Goal: Navigation & Orientation: Find specific page/section

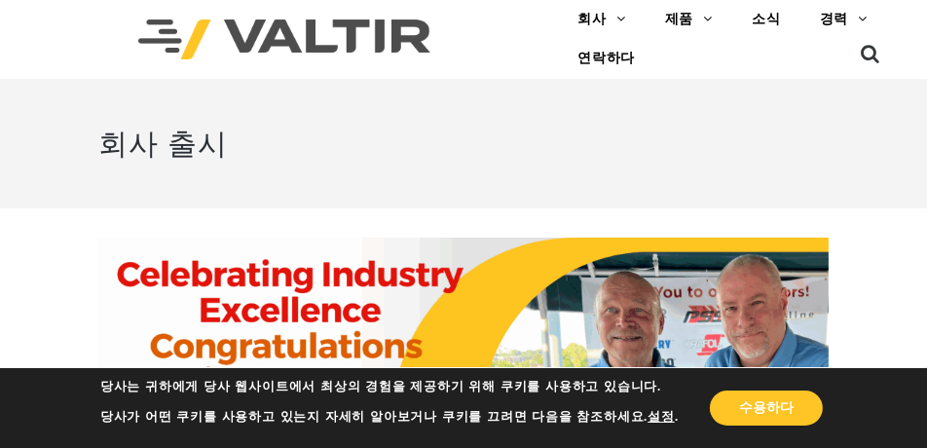
click at [323, 43] on img at bounding box center [284, 39] width 292 height 40
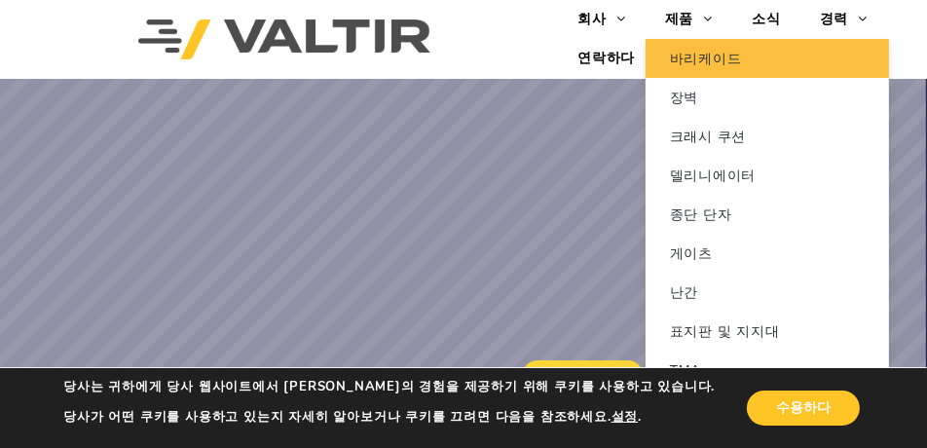
click at [679, 51] on font "바리케이드" at bounding box center [706, 59] width 72 height 16
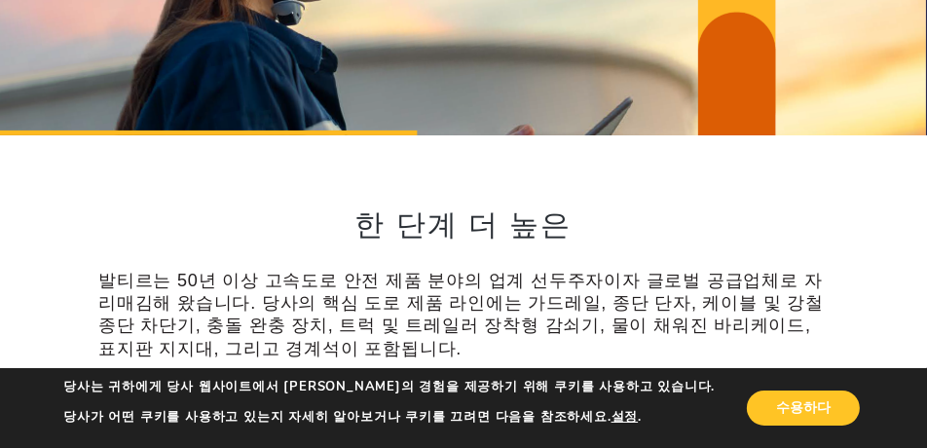
scroll to position [784, 0]
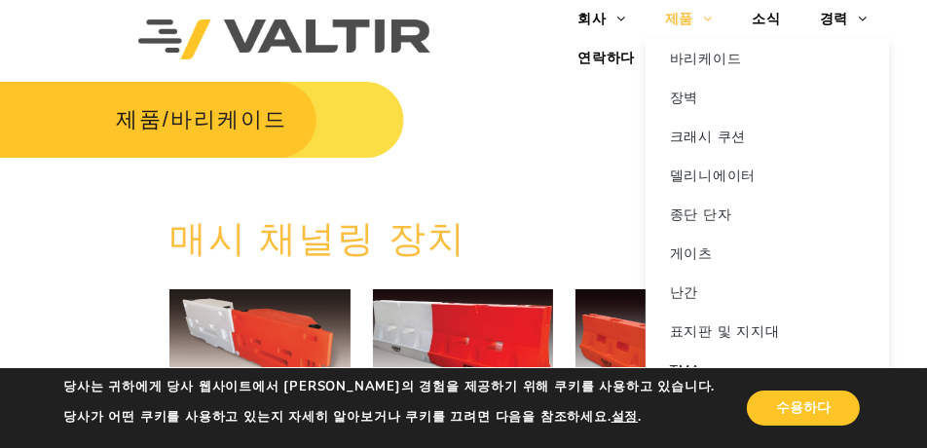
click at [683, 16] on font "제품" at bounding box center [679, 19] width 29 height 16
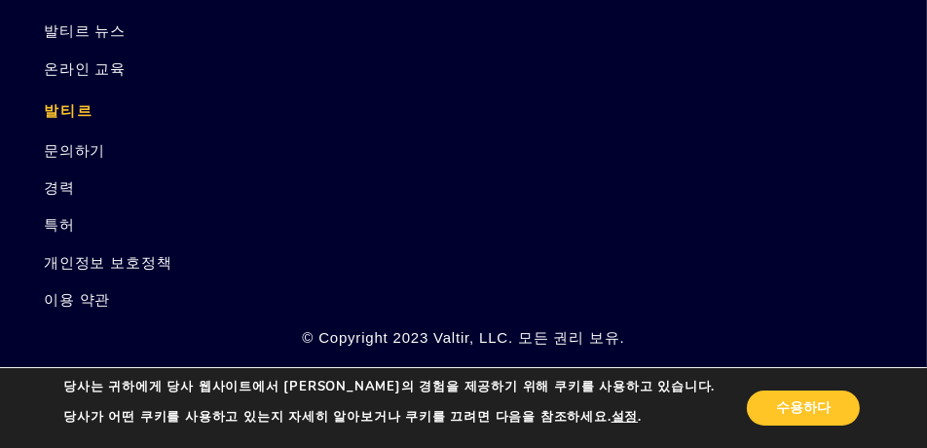
scroll to position [2921, 0]
